Goal: Information Seeking & Learning: Understand process/instructions

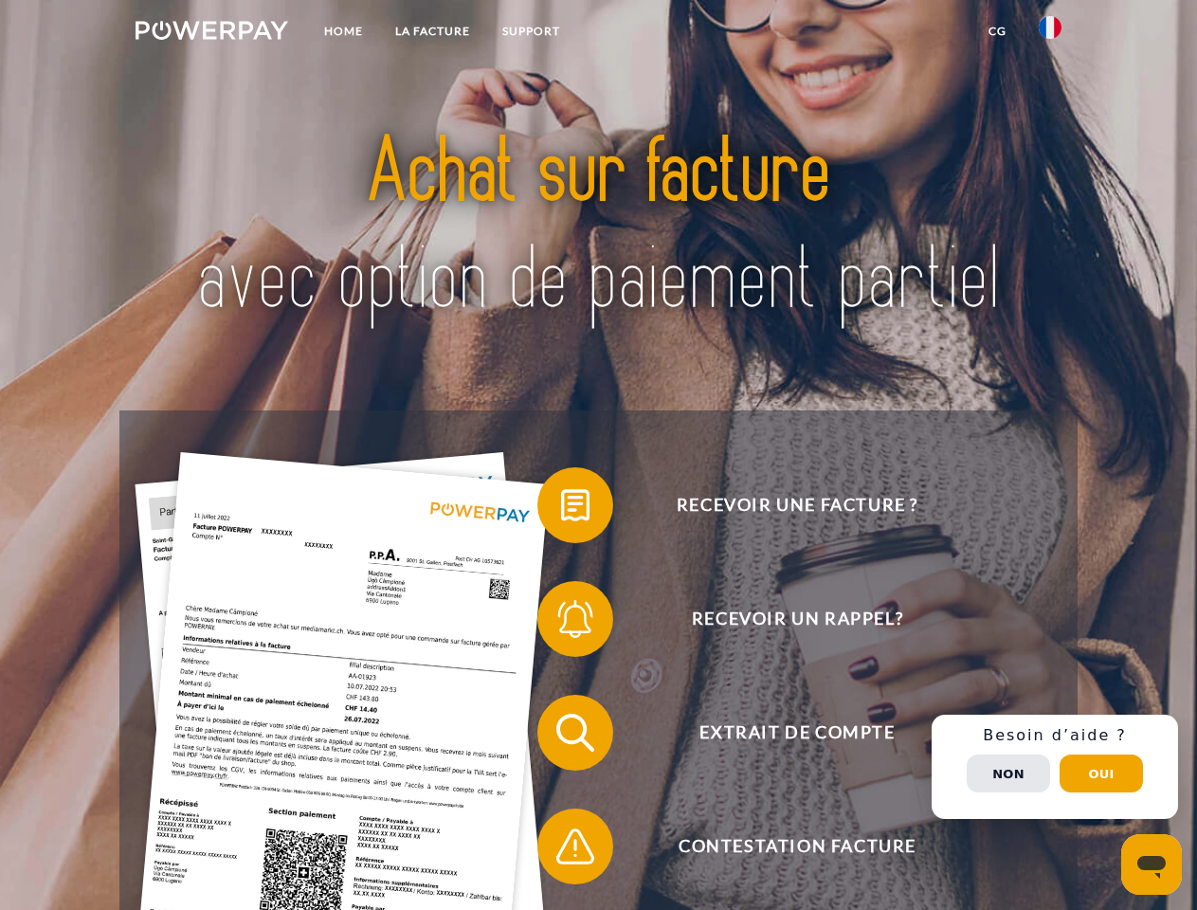
click at [211, 33] on img at bounding box center [212, 30] width 153 height 19
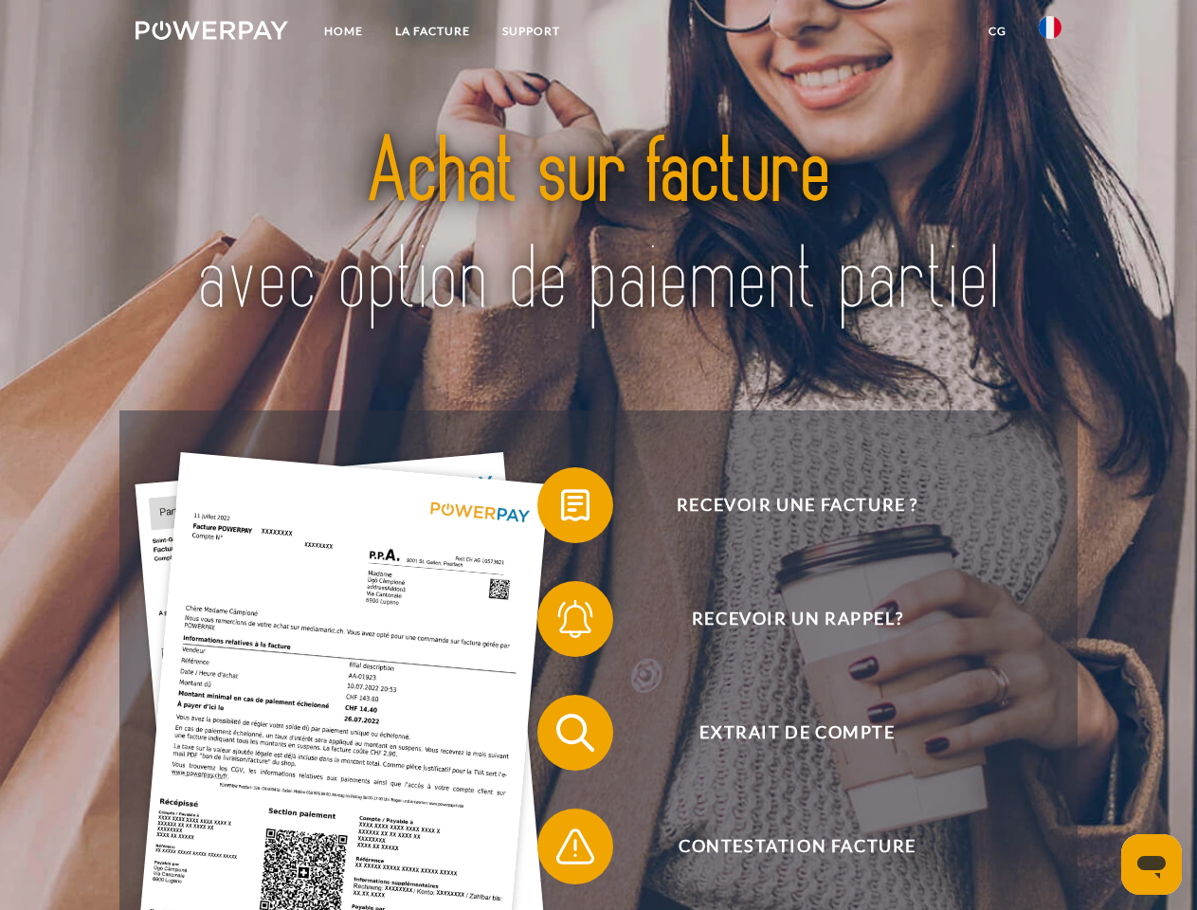
click at [1050, 33] on img at bounding box center [1050, 27] width 23 height 23
click at [997, 31] on link "CG" at bounding box center [997, 31] width 50 height 34
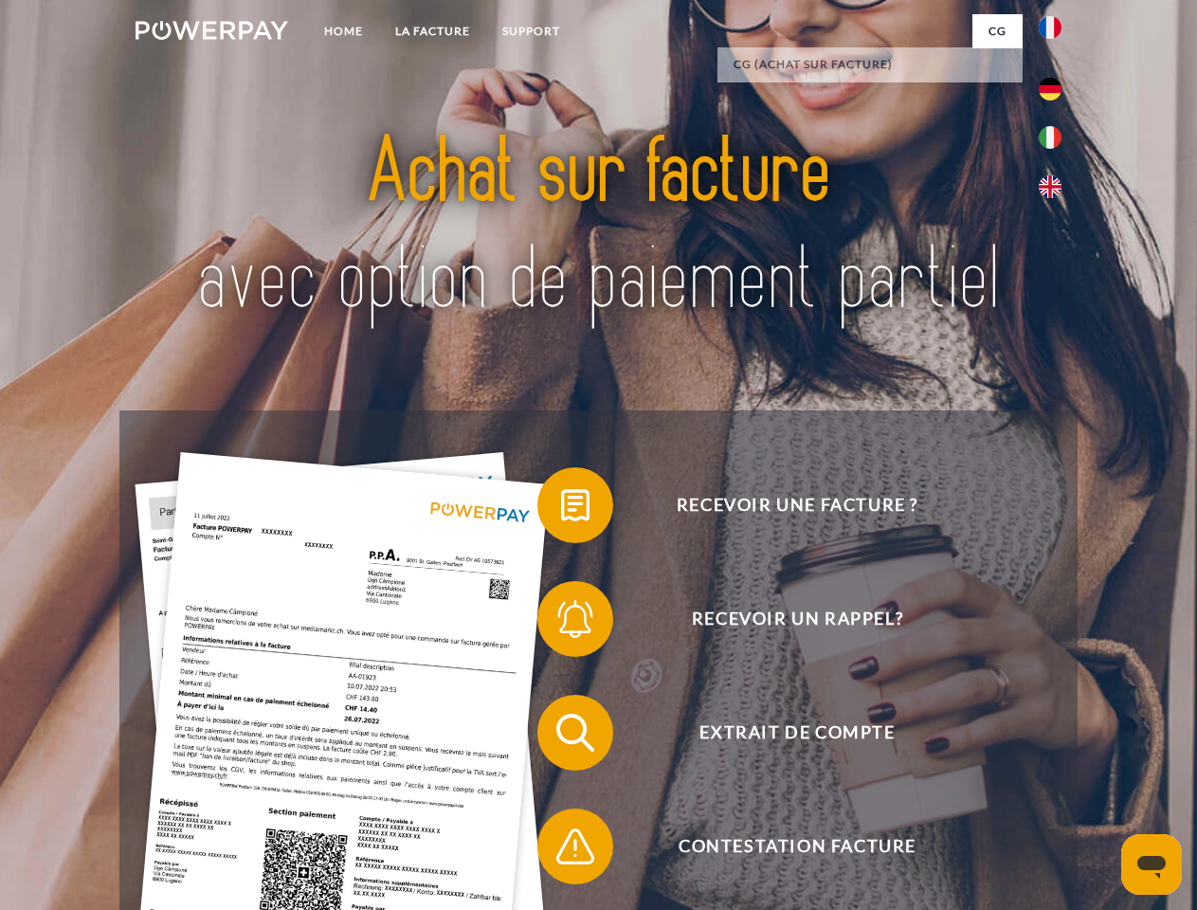
click at [561, 509] on span at bounding box center [547, 505] width 95 height 95
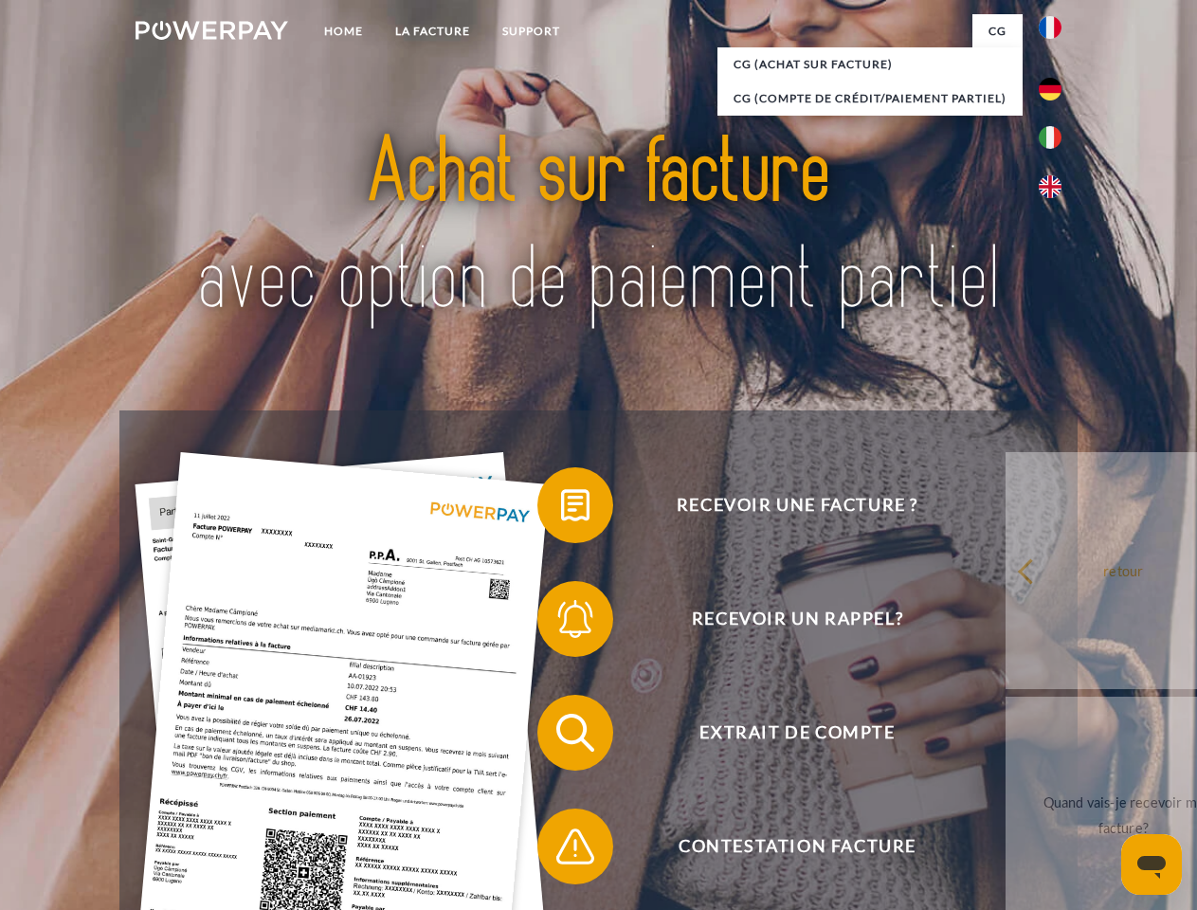
click at [561, 623] on div "Recevoir une facture ? Recevoir un rappel? Extrait de compte retour" at bounding box center [597, 789] width 957 height 758
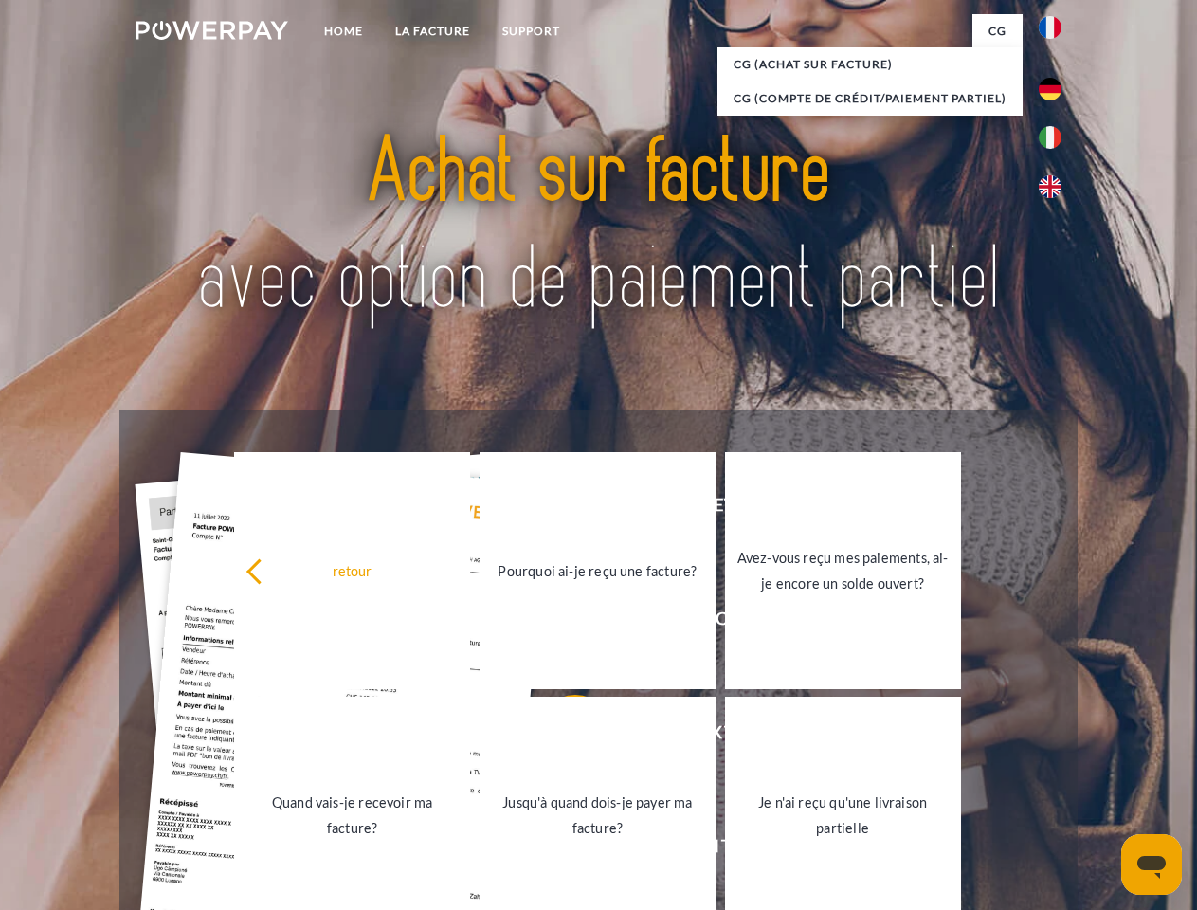
click at [561, 736] on link "Jusqu'à quand dois-je payer ma facture?" at bounding box center [598, 815] width 236 height 237
click at [724, 850] on link "Je n'ai reçu qu'une livraison partielle" at bounding box center [842, 815] width 236 height 237
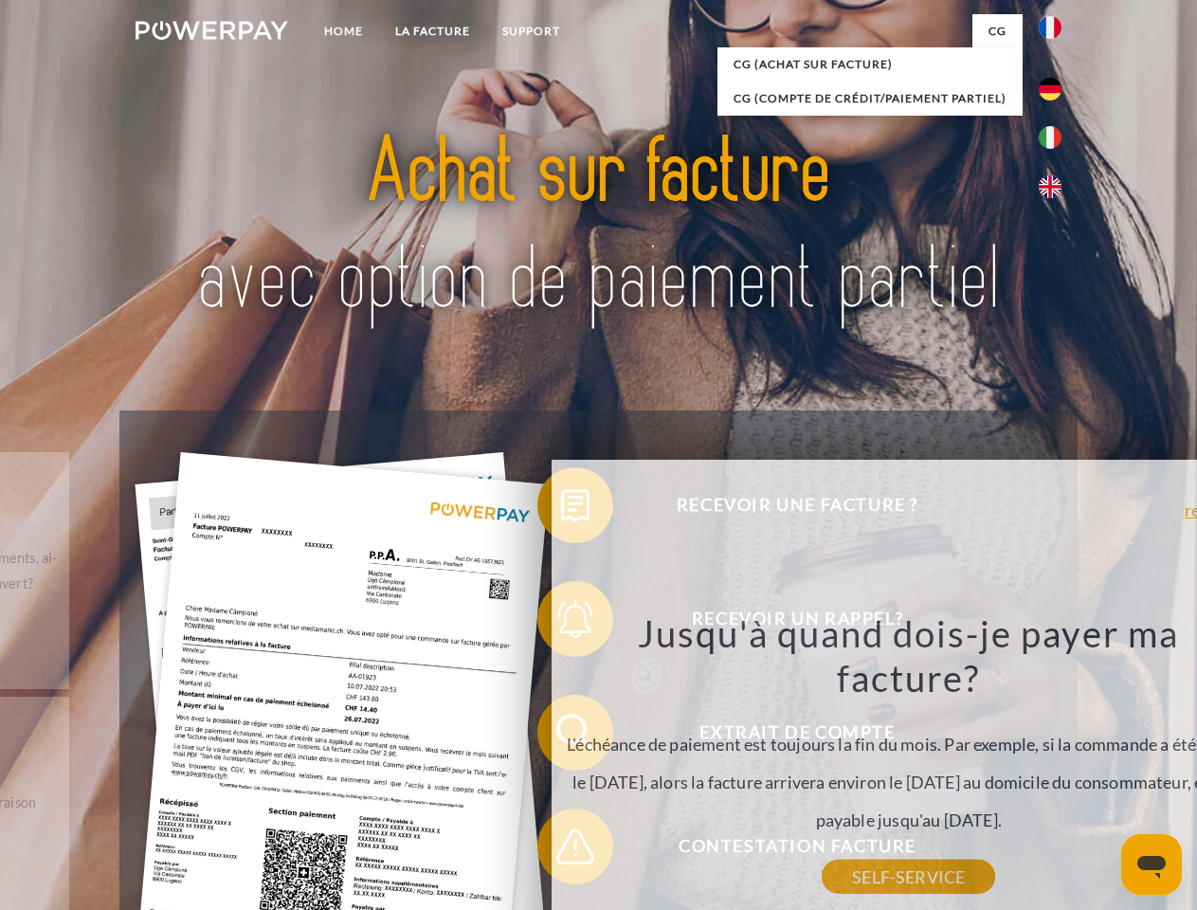
click at [1055, 767] on div "Recevoir une facture ? Recevoir un rappel? Extrait de compte retour" at bounding box center [597, 789] width 957 height 758
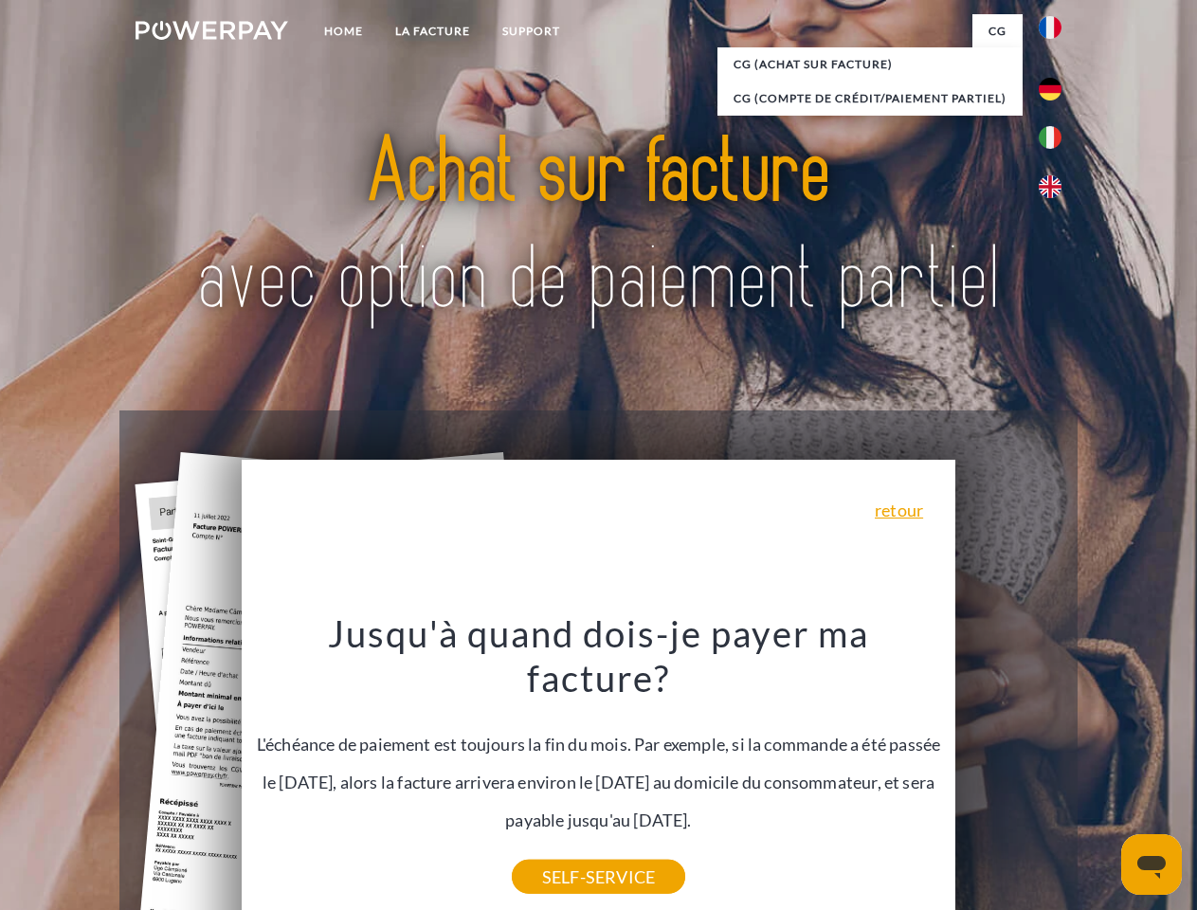
click at [1009, 771] on span "Extrait de compte" at bounding box center [797, 733] width 464 height 76
click at [1101, 773] on header "Home LA FACTURE Support" at bounding box center [598, 654] width 1197 height 1309
